Goal: Task Accomplishment & Management: Manage account settings

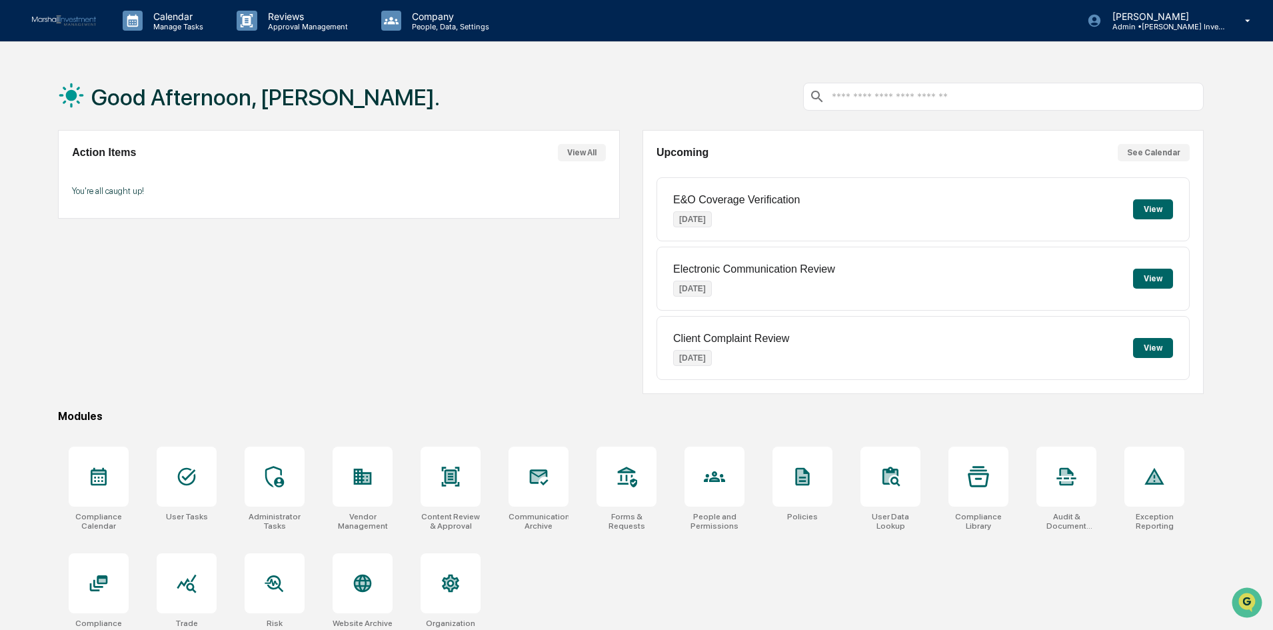
scroll to position [63, 0]
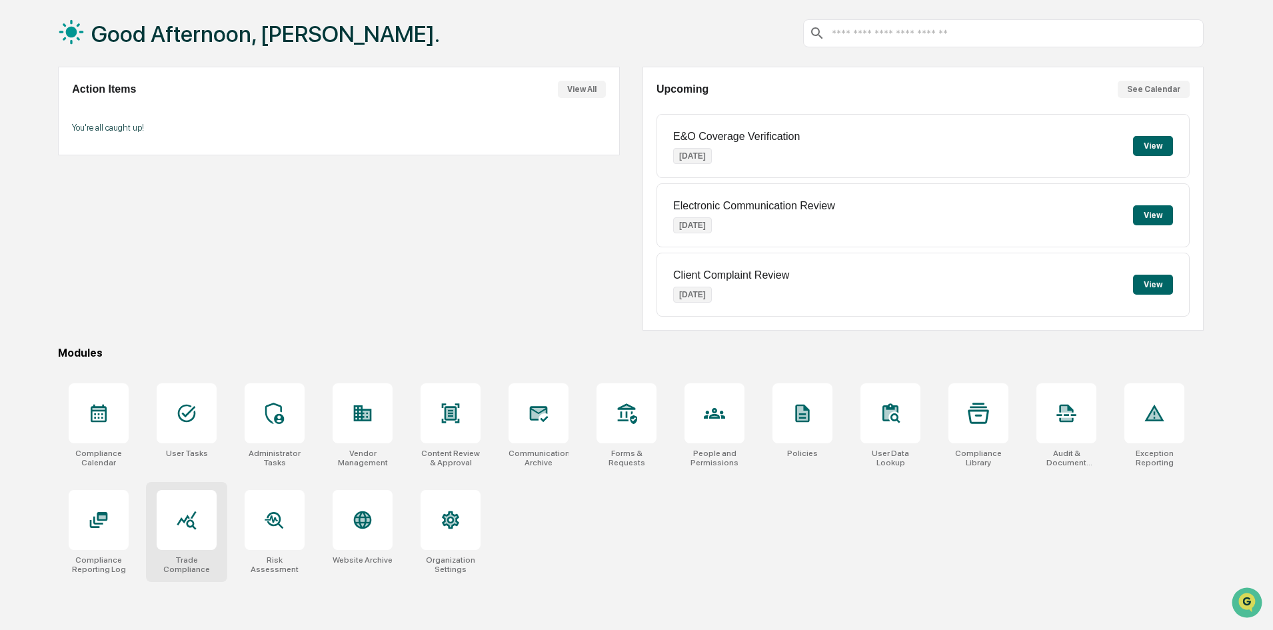
click at [191, 518] on icon at bounding box center [186, 519] width 21 height 21
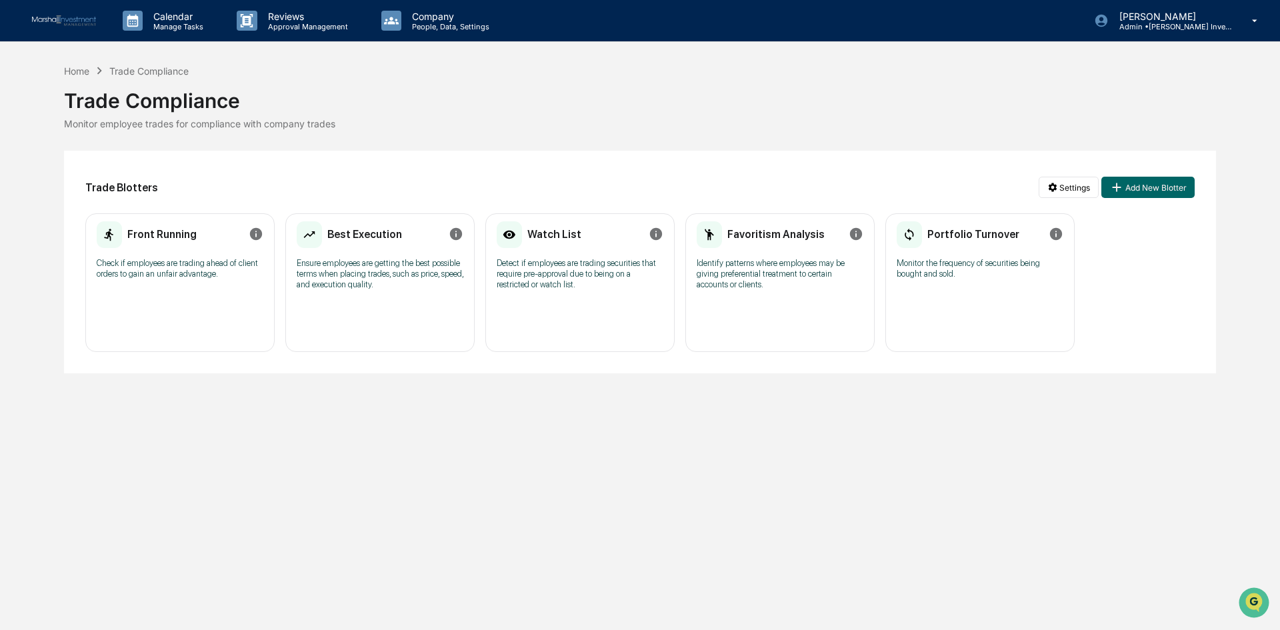
click at [138, 272] on p "Check if employees are trading ahead of client orders to gain an unfair advanta…" at bounding box center [180, 268] width 167 height 21
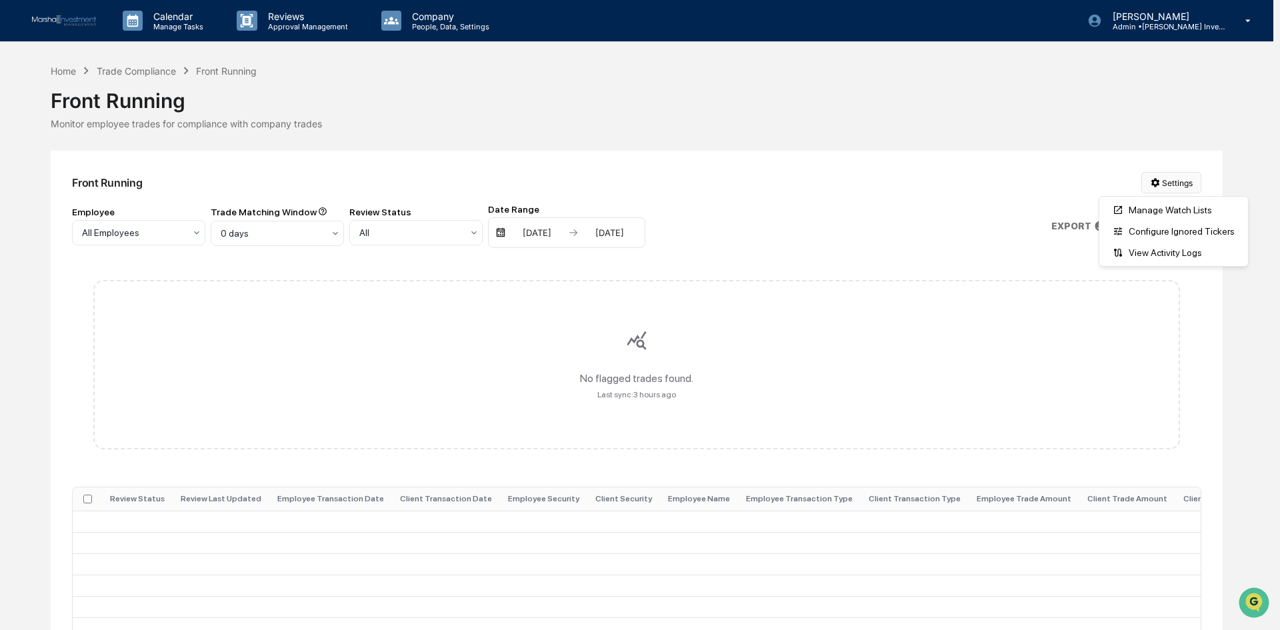
click at [1185, 179] on html "Calendar Manage Tasks Reviews Approval Management Company People, Data, Setting…" at bounding box center [640, 315] width 1280 height 630
click at [974, 120] on html "Calendar Manage Tasks Reviews Approval Management Company People, Data, Setting…" at bounding box center [640, 315] width 1280 height 630
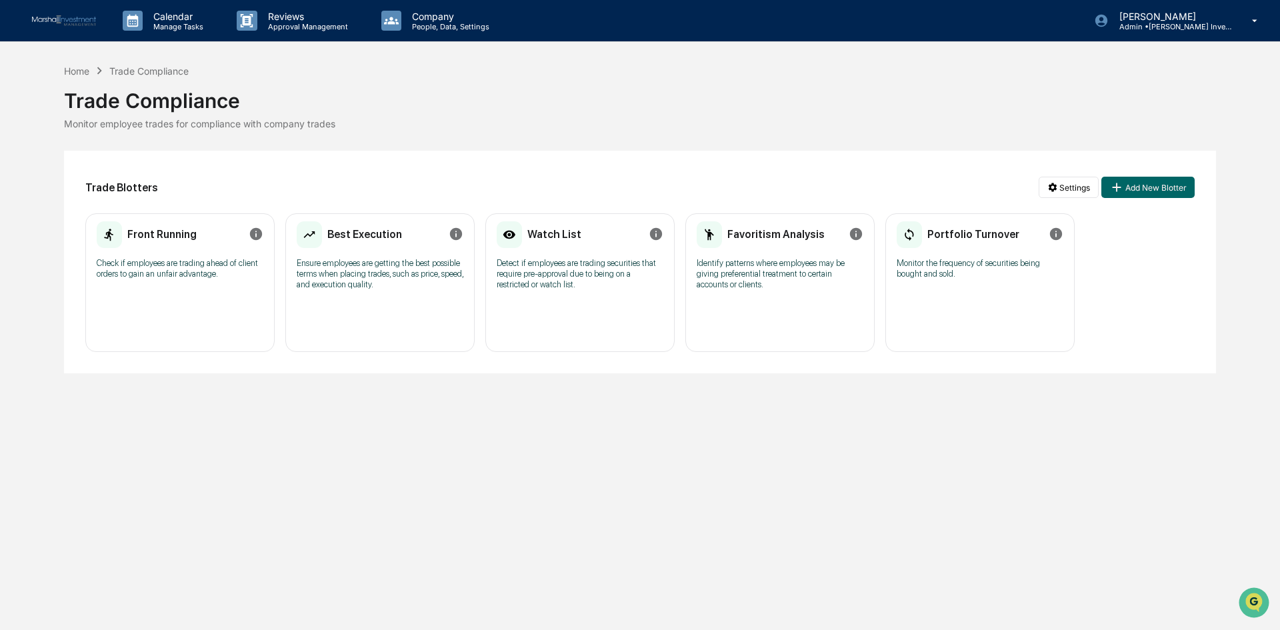
click at [721, 280] on p "Identify patterns where employees may be giving preferential treatment to certa…" at bounding box center [779, 274] width 167 height 32
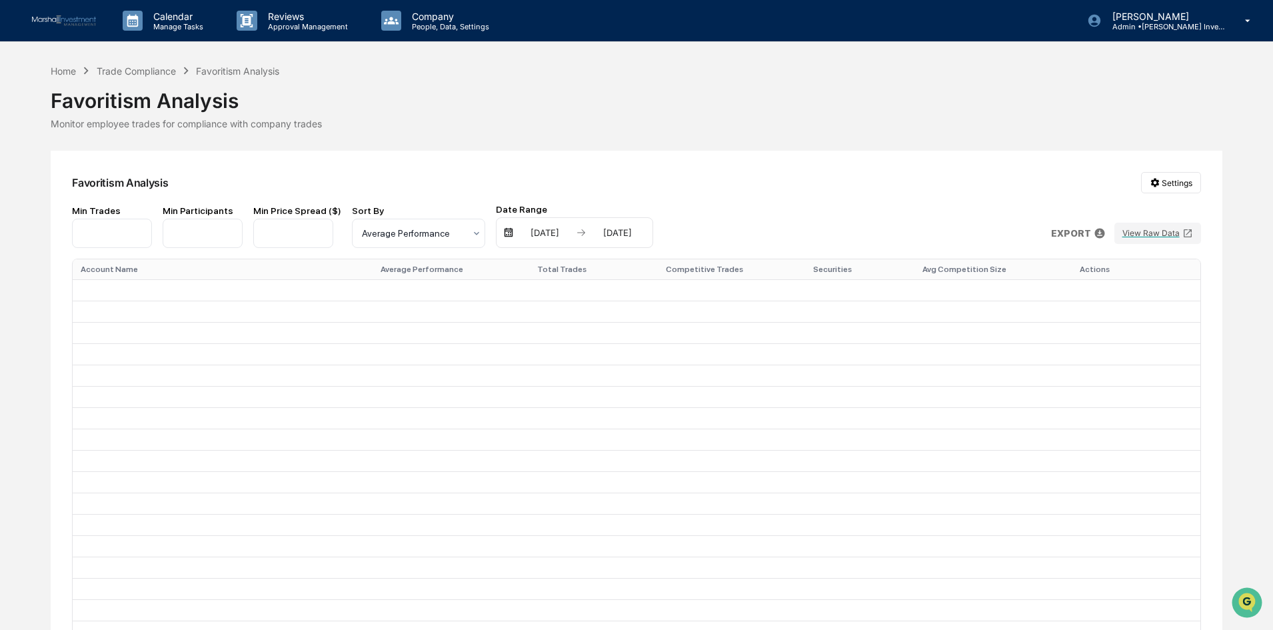
click at [1075, 231] on p "EXPORT" at bounding box center [1071, 233] width 40 height 11
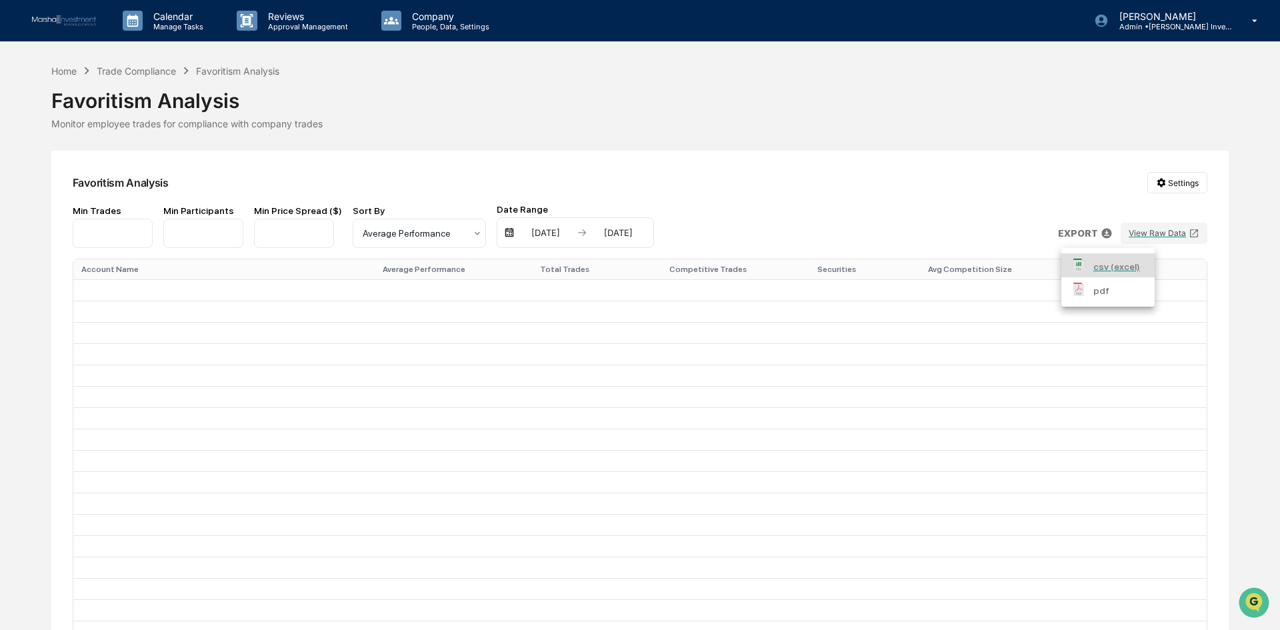
click at [1030, 185] on div at bounding box center [640, 315] width 1280 height 630
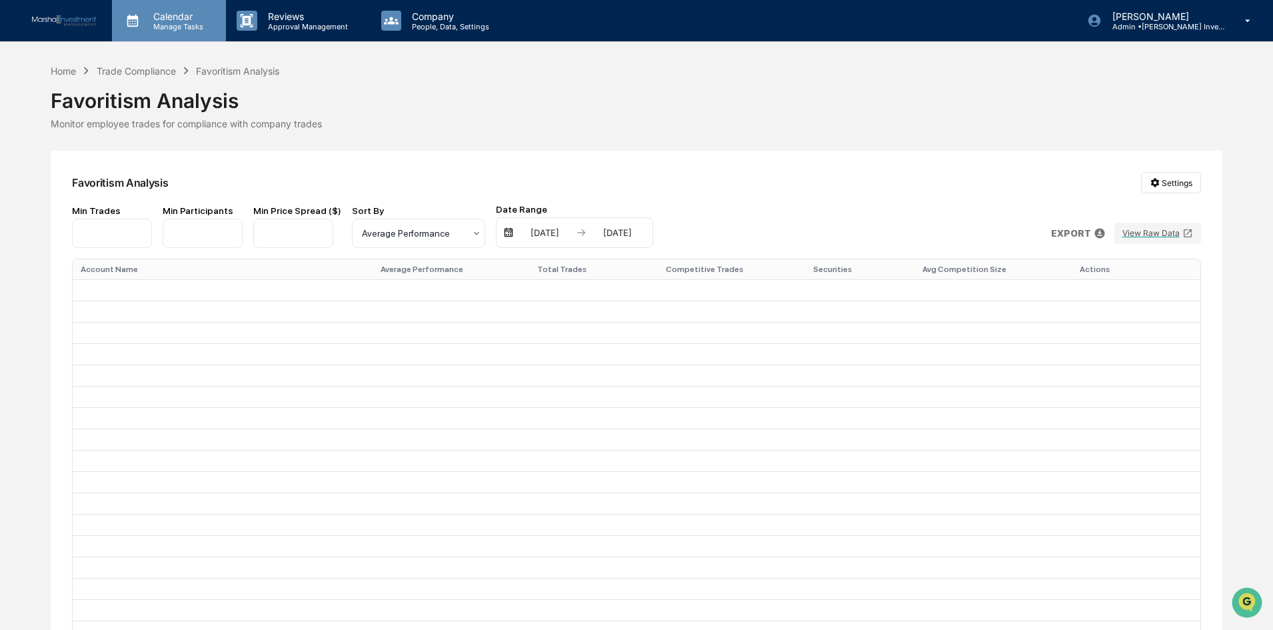
click at [169, 22] on p "Manage Tasks" at bounding box center [176, 26] width 67 height 9
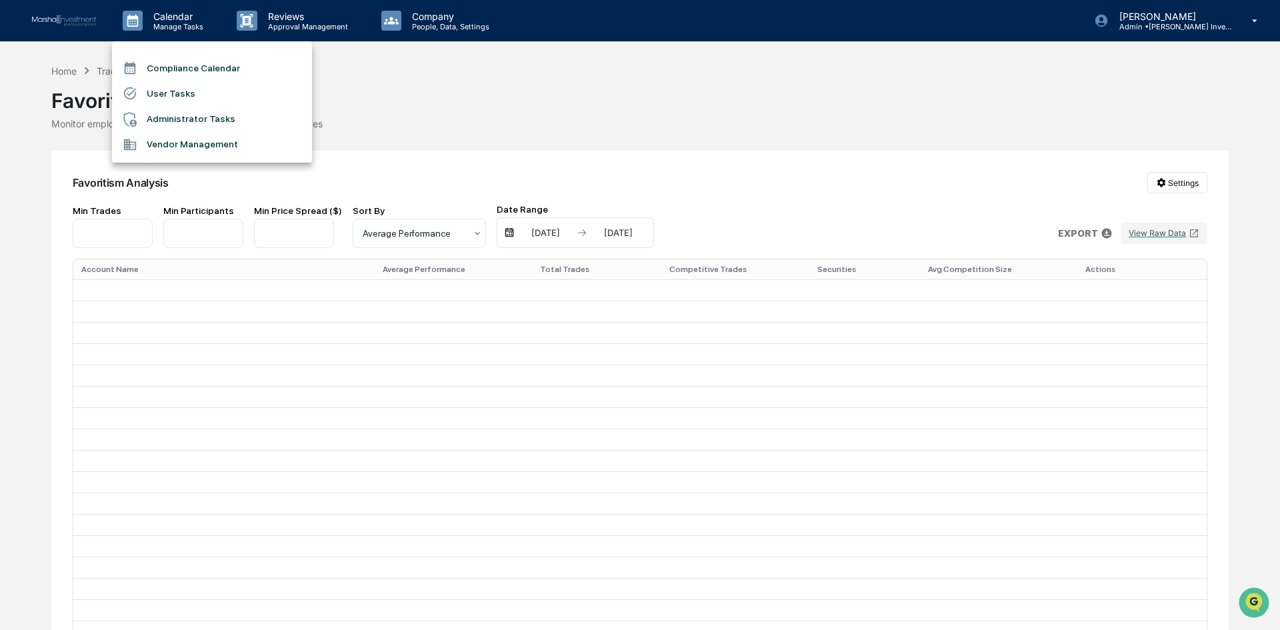
click at [205, 114] on li "Administrator Tasks" at bounding box center [212, 119] width 200 height 25
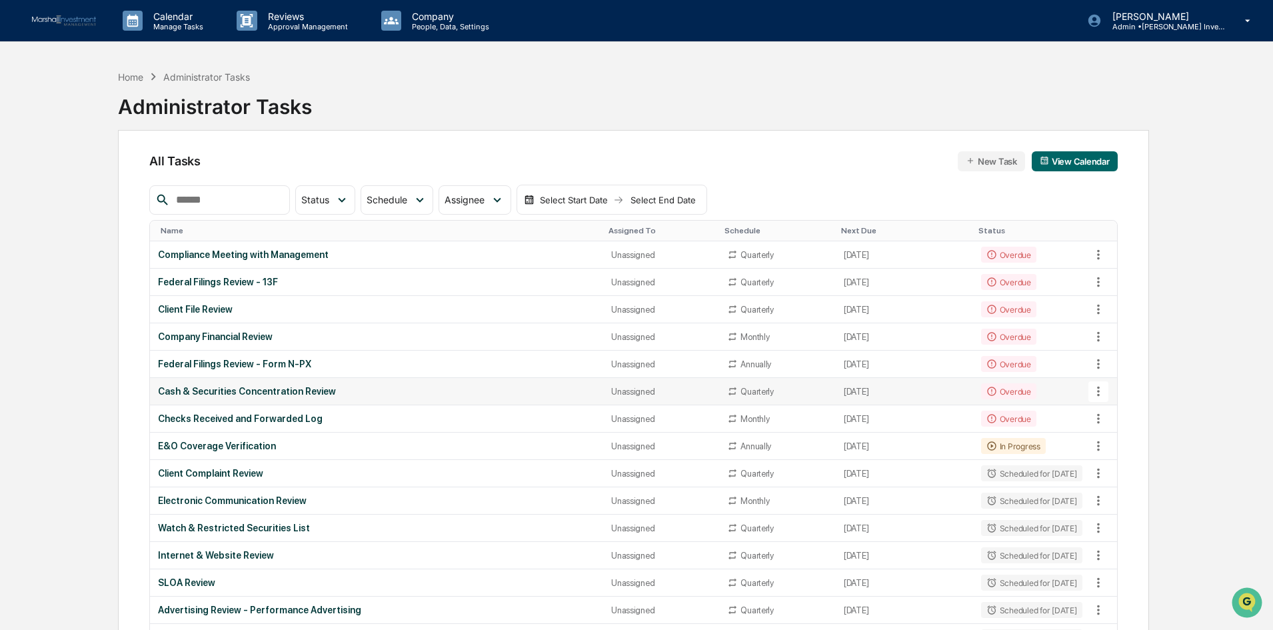
click at [1097, 391] on icon at bounding box center [1098, 392] width 3 height 10
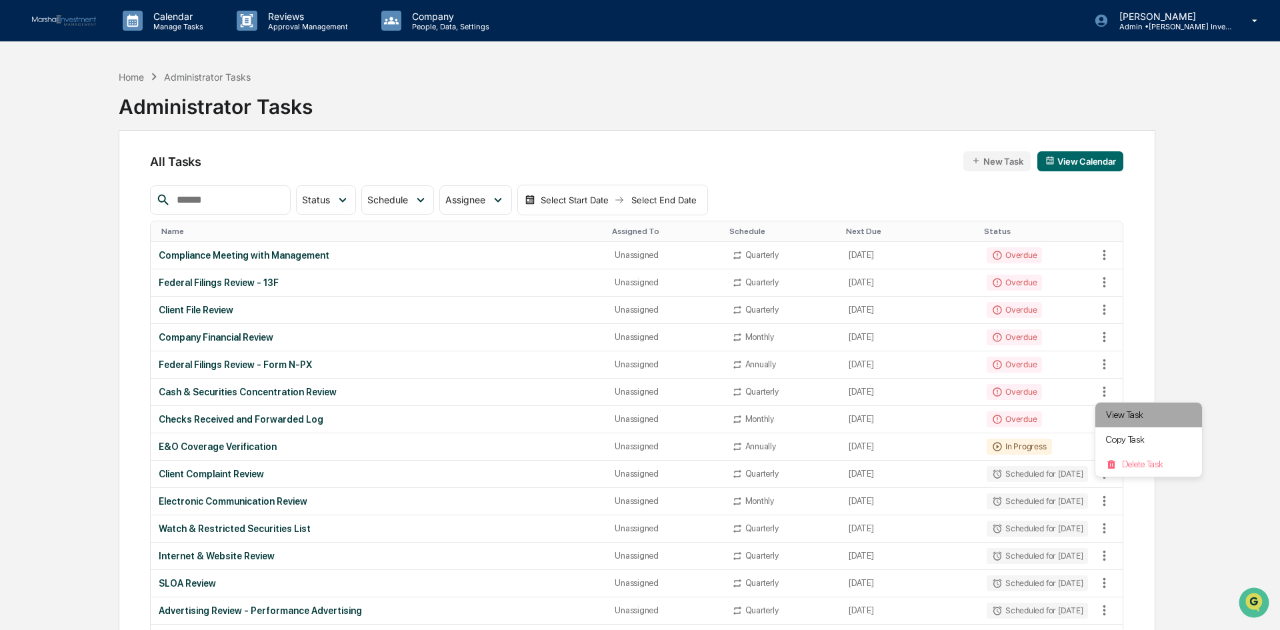
click at [1099, 413] on li "View Task" at bounding box center [1148, 415] width 107 height 25
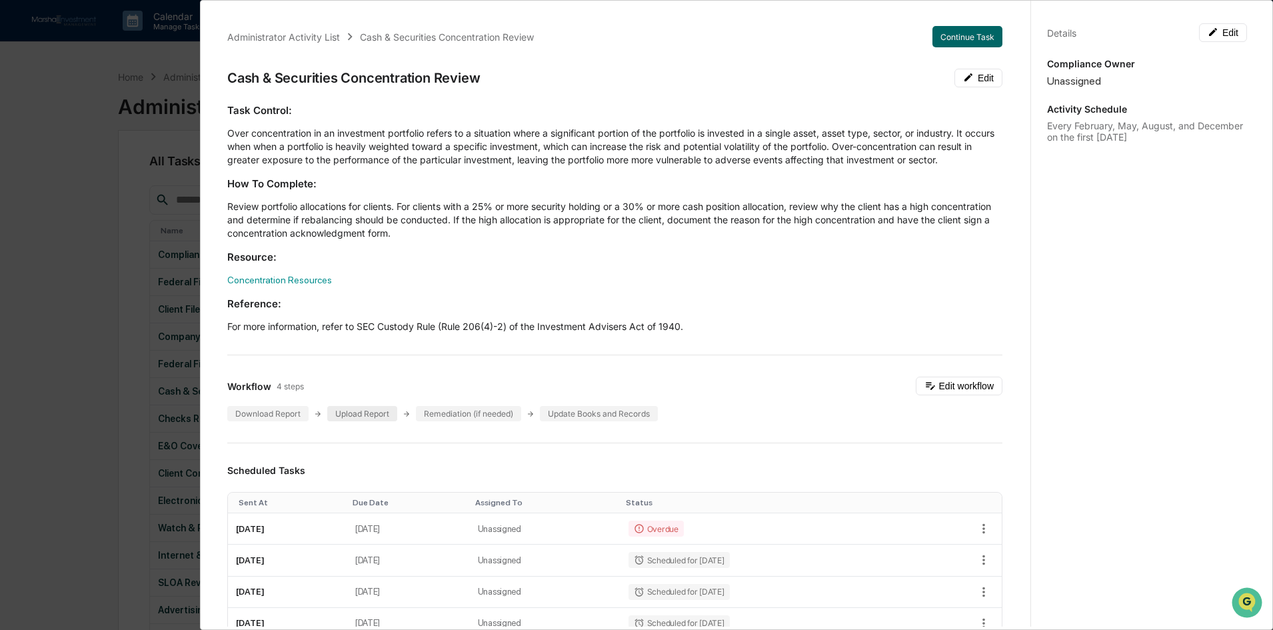
click at [381, 413] on div "Upload Report" at bounding box center [362, 413] width 70 height 15
click at [61, 93] on div "Administrator Activity List Cash & Securities Concentration Review Continue Tas…" at bounding box center [636, 315] width 1273 height 630
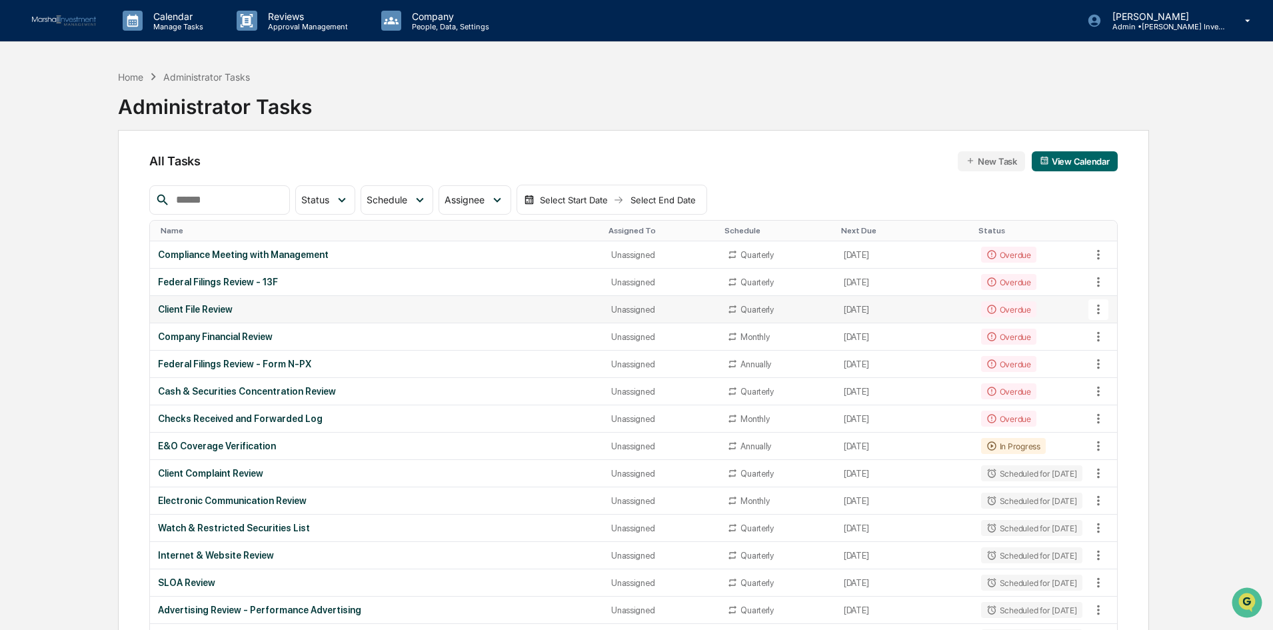
click at [202, 306] on div "Client File Review" at bounding box center [376, 309] width 437 height 11
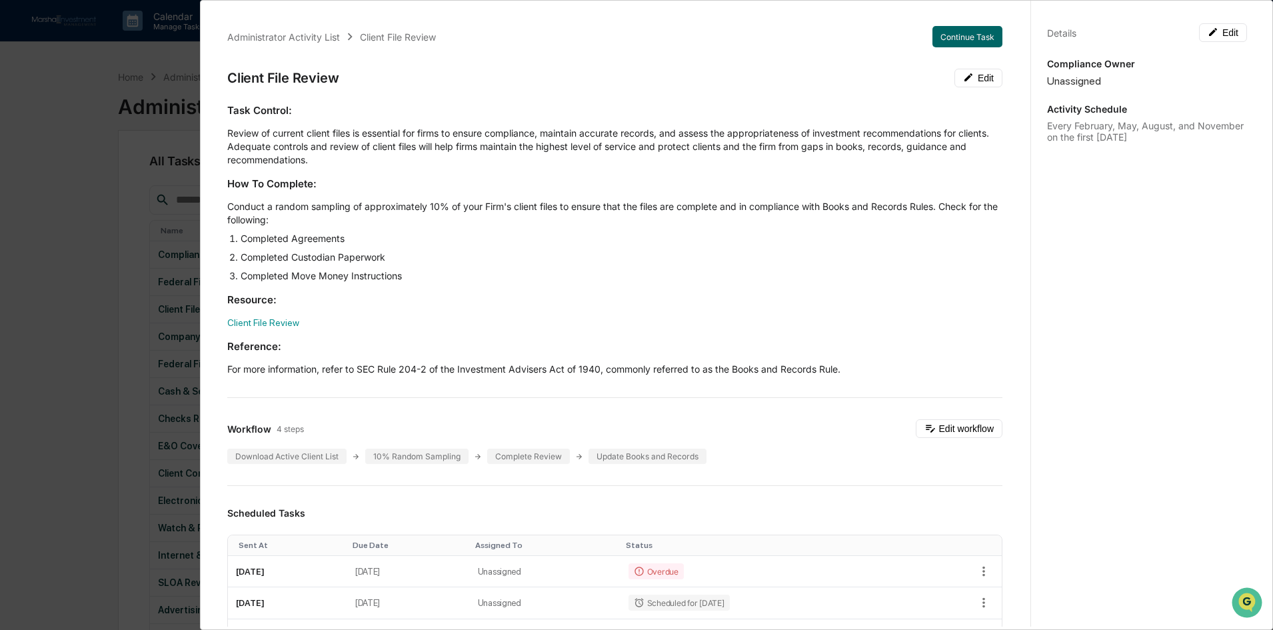
click at [105, 163] on div "Administrator Activity List Client File Review Continue Task Client File Review…" at bounding box center [636, 315] width 1273 height 630
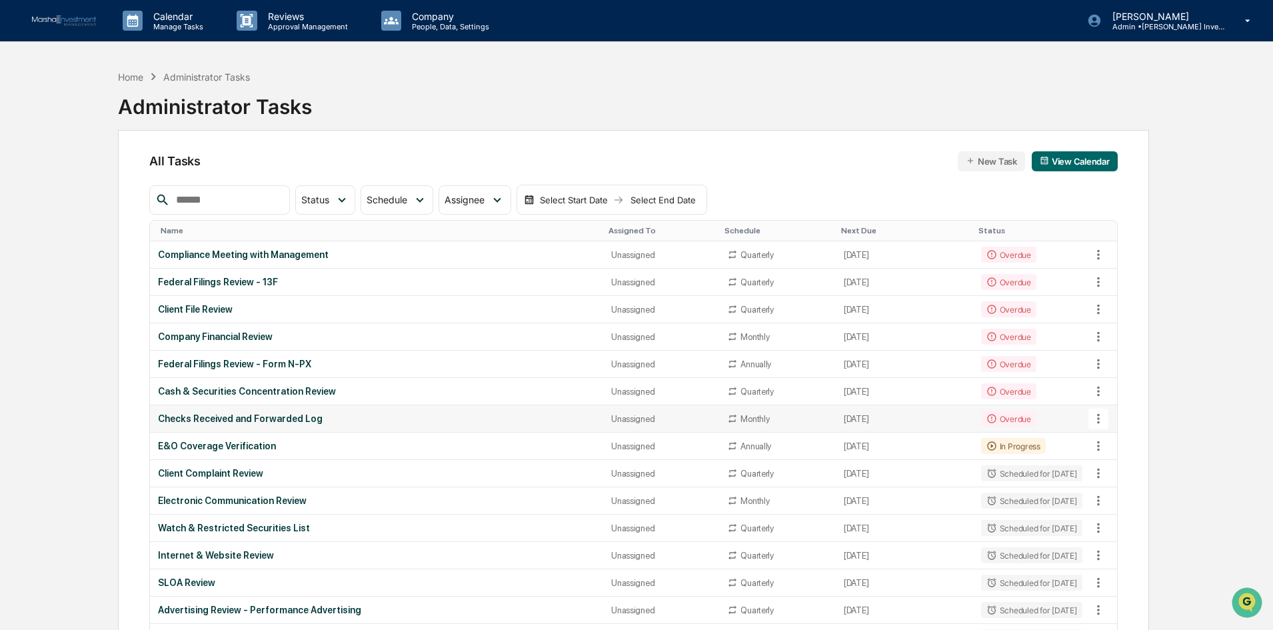
click at [279, 420] on div "Checks Received and Forwarded Log" at bounding box center [376, 418] width 437 height 11
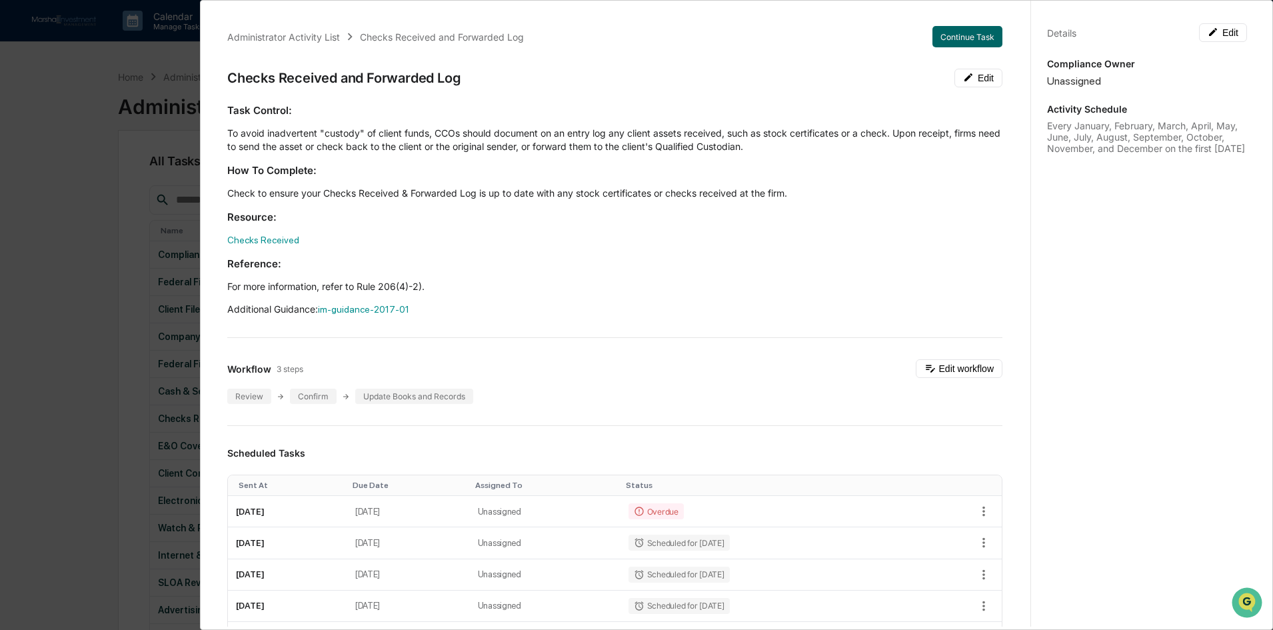
click at [91, 231] on div "Administrator Activity List Checks Received and Forwarded Log Continue Task Che…" at bounding box center [636, 315] width 1273 height 630
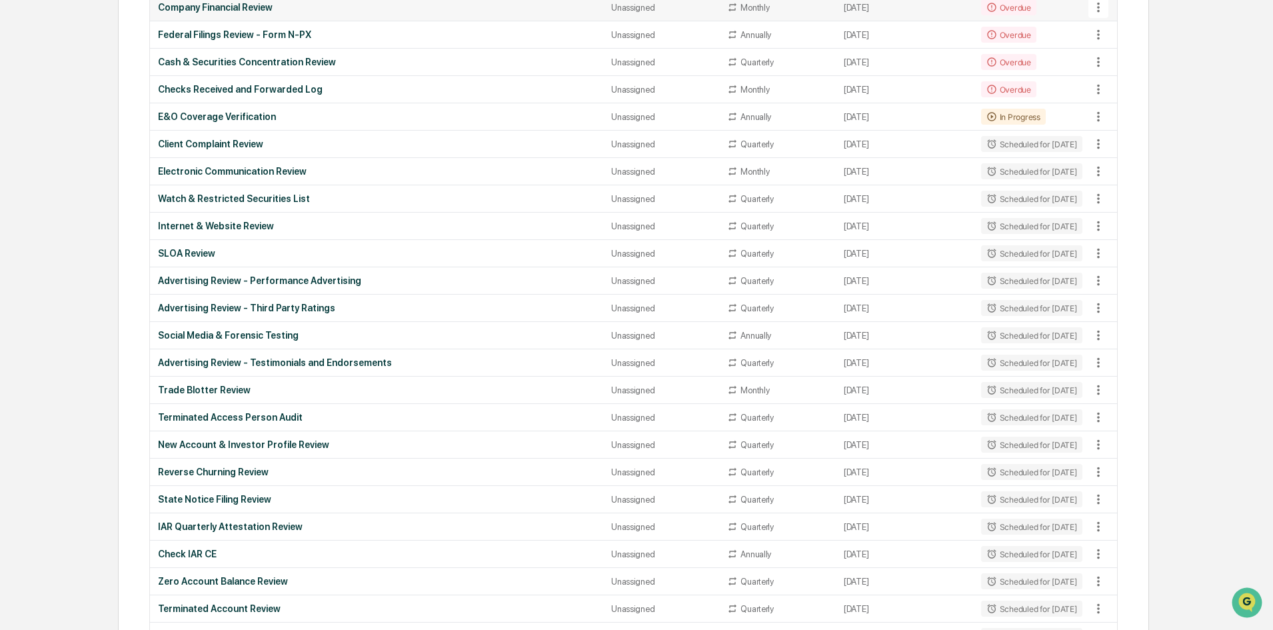
scroll to position [333, 0]
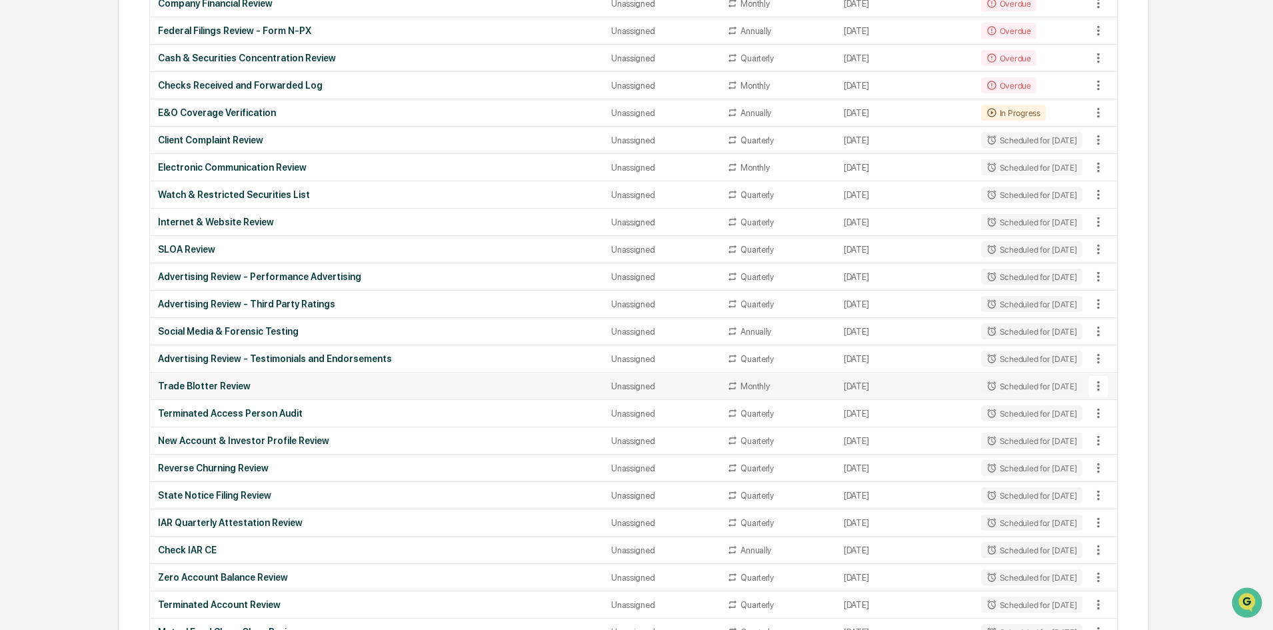
click at [236, 383] on div "Trade Blotter Review" at bounding box center [376, 386] width 437 height 11
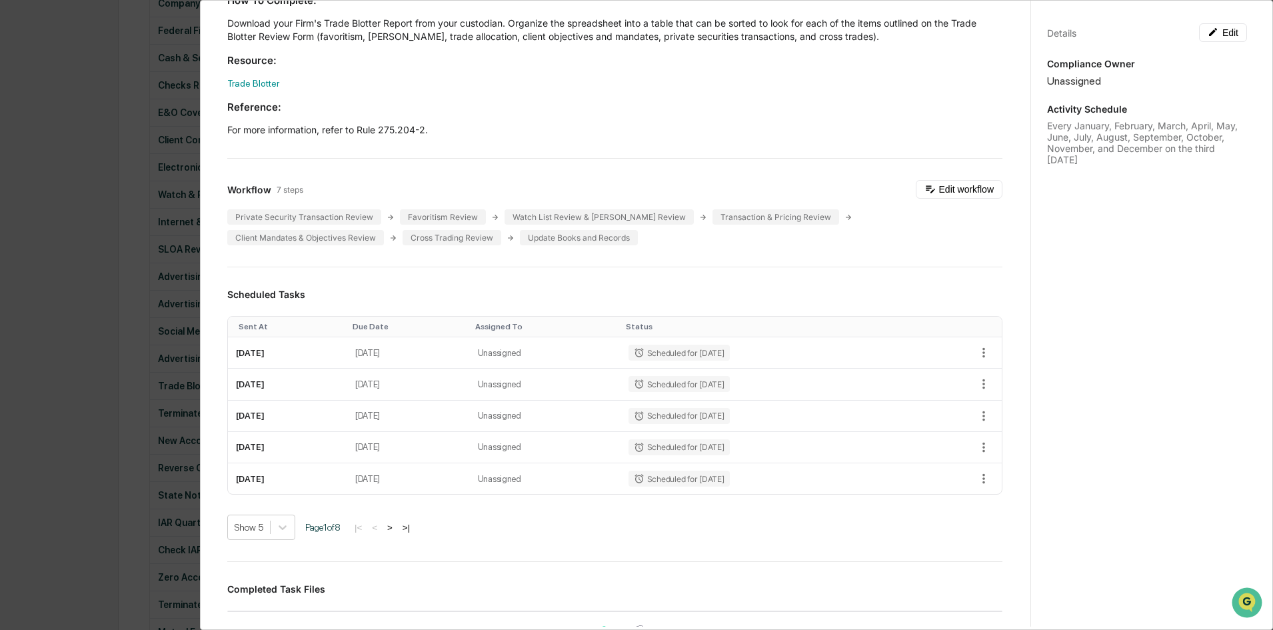
scroll to position [200, 0]
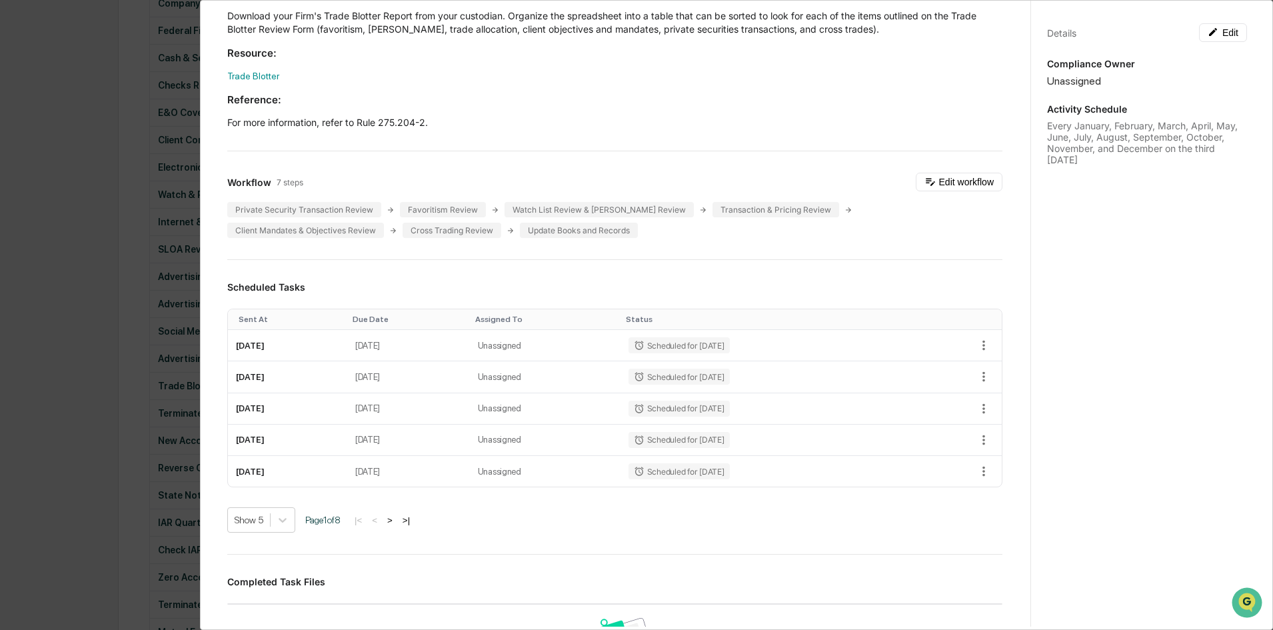
click at [97, 242] on div "Administrator Activity List Trade Blotter Review Start Task Trade Blotter Revie…" at bounding box center [636, 315] width 1273 height 630
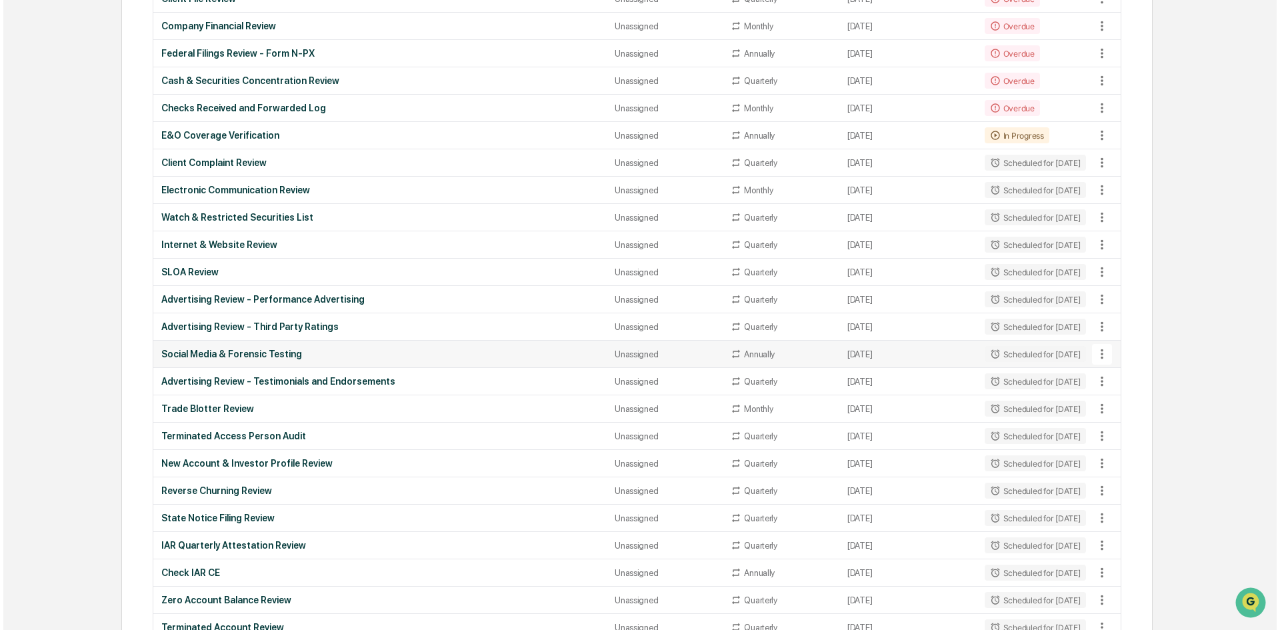
scroll to position [0, 0]
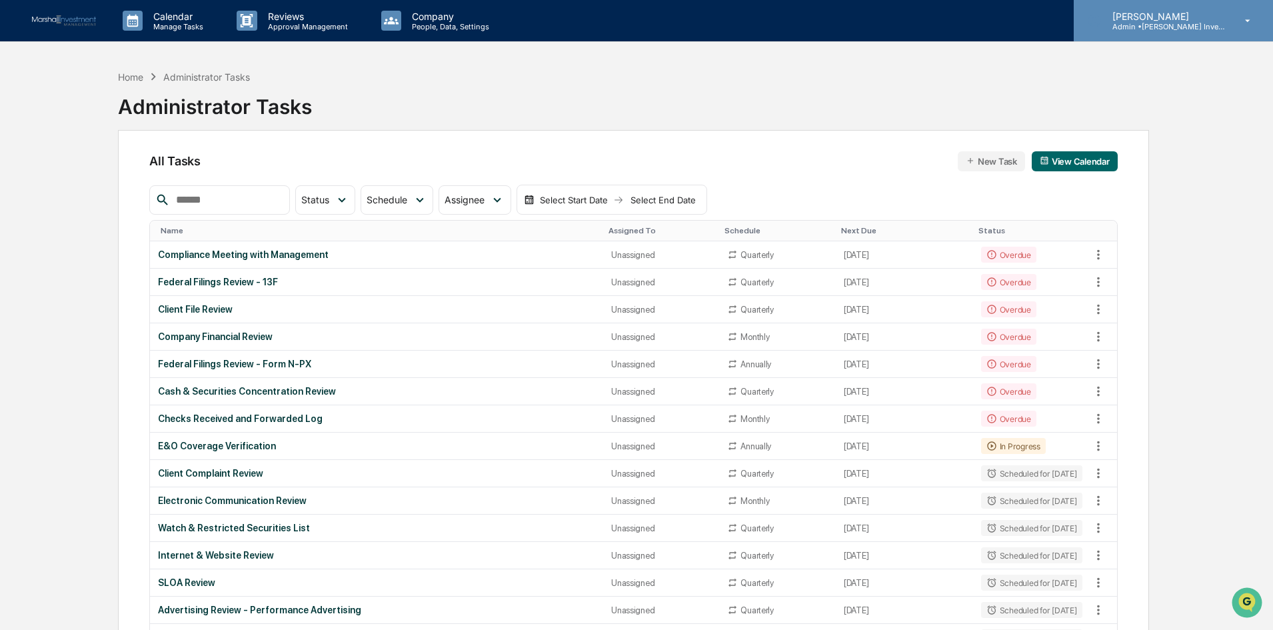
click at [1246, 21] on icon at bounding box center [1247, 21] width 23 height 13
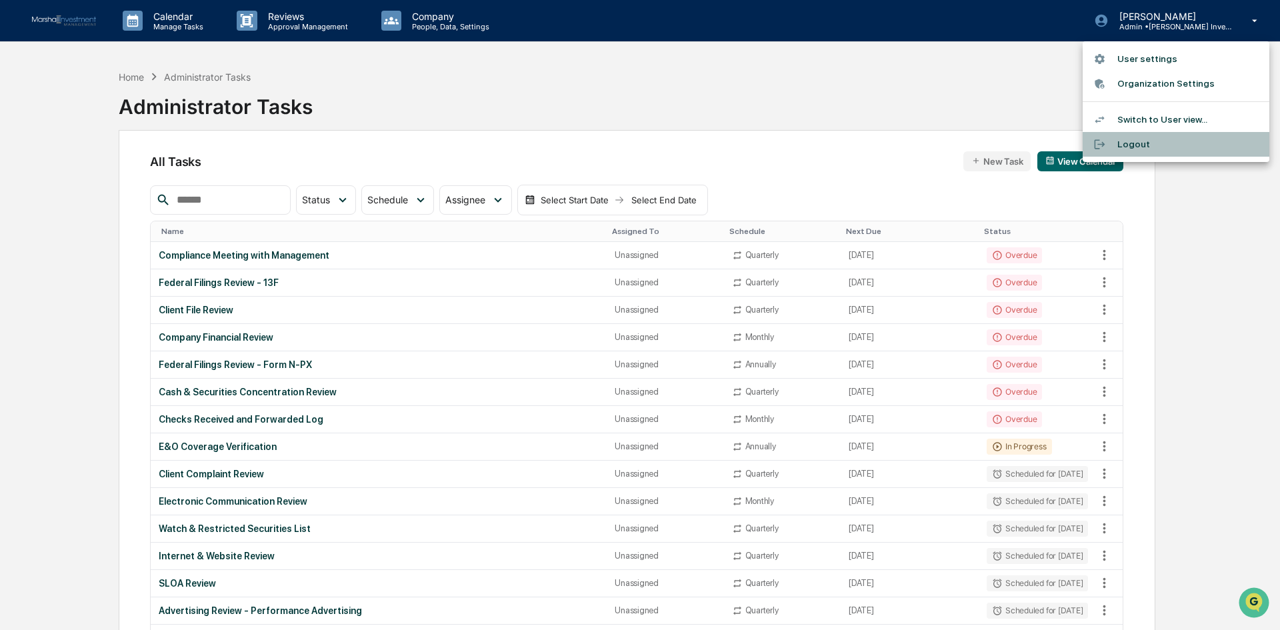
click at [1133, 143] on li "Logout" at bounding box center [1175, 144] width 187 height 25
